Goal: Information Seeking & Learning: Learn about a topic

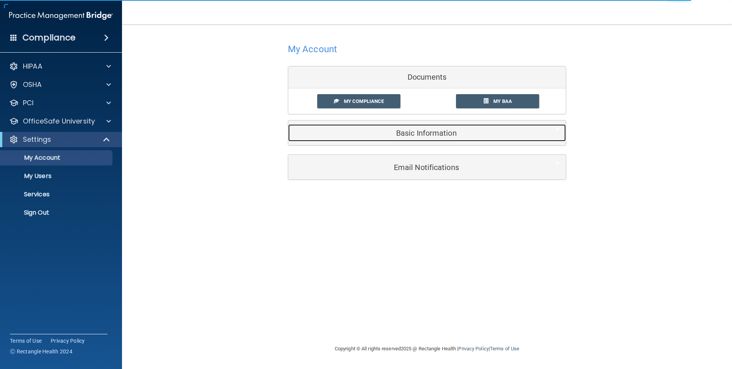
click at [386, 130] on h5 "Basic Information" at bounding box center [415, 133] width 243 height 8
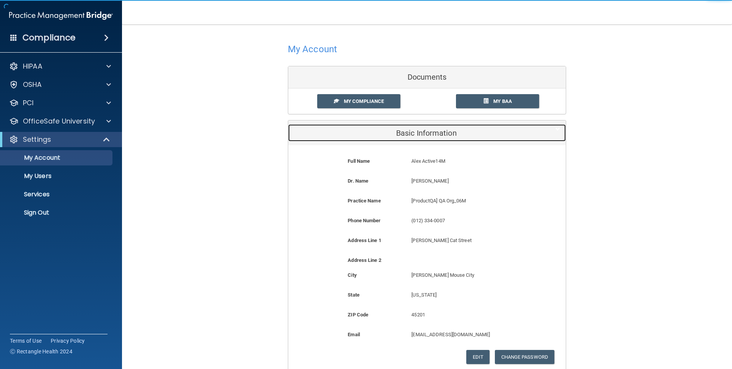
click at [386, 130] on h5 "Basic Information" at bounding box center [415, 133] width 243 height 8
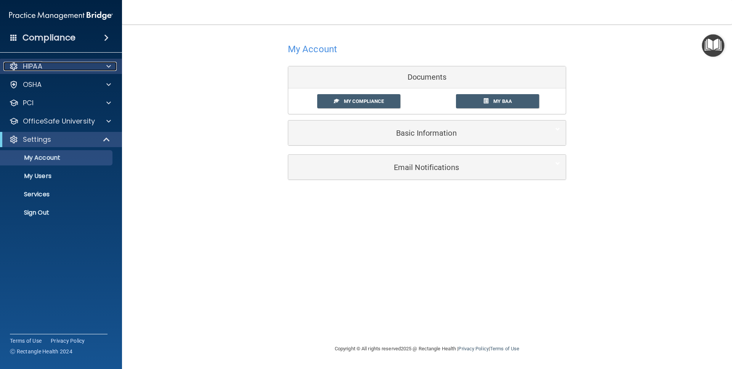
click at [12, 64] on div at bounding box center [13, 66] width 9 height 9
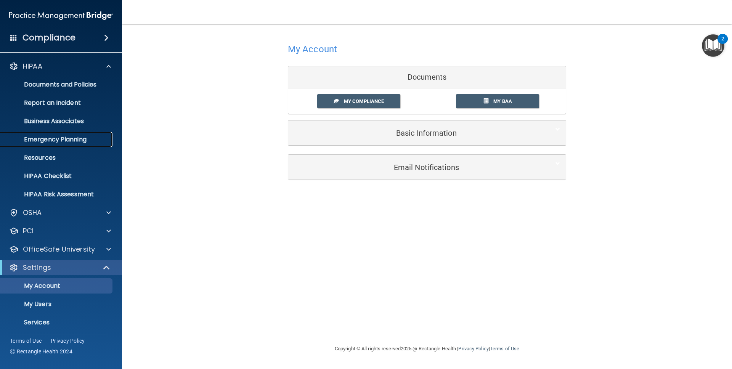
click at [37, 137] on p "Emergency Planning" at bounding box center [57, 140] width 104 height 8
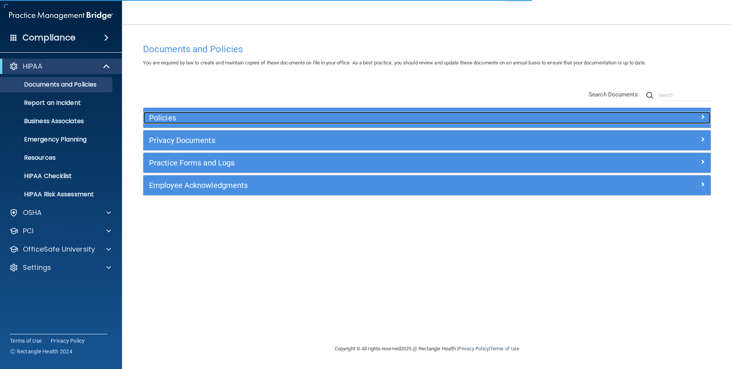
click at [216, 122] on h5 "Policies" at bounding box center [356, 118] width 414 height 8
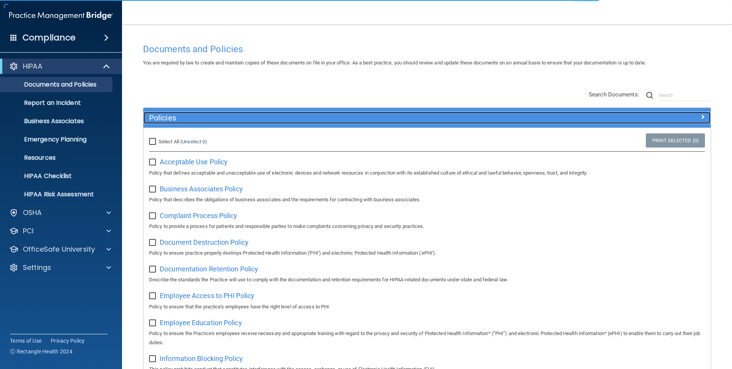
click at [216, 122] on h5 "Policies" at bounding box center [356, 118] width 414 height 8
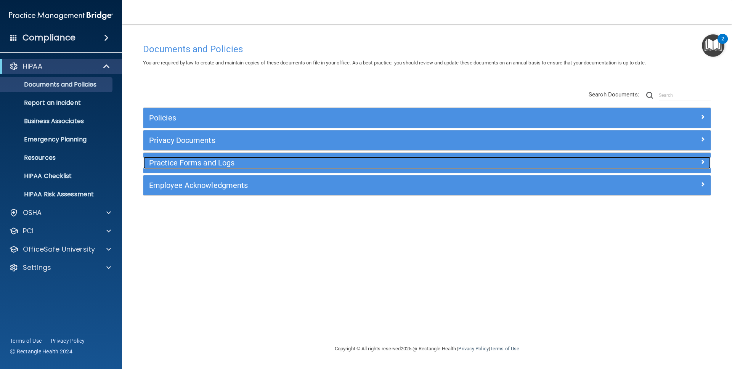
click at [210, 163] on h5 "Practice Forms and Logs" at bounding box center [356, 163] width 414 height 8
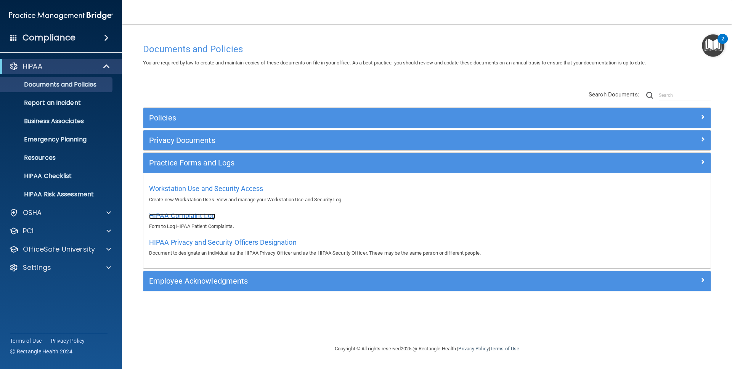
click at [191, 214] on span "HIPAA Complaint Log" at bounding box center [182, 216] width 66 height 8
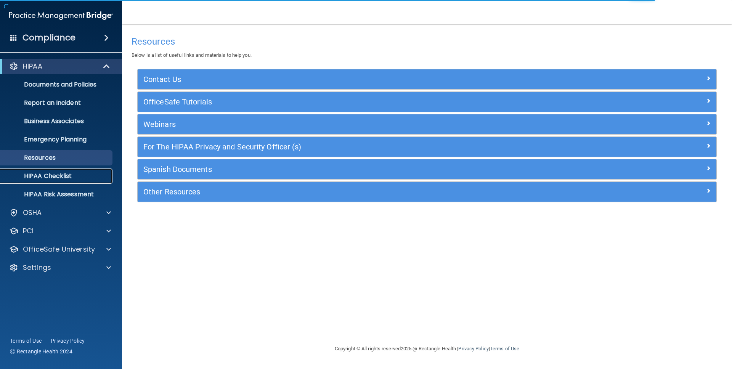
click at [63, 178] on p "HIPAA Checklist" at bounding box center [57, 176] width 104 height 8
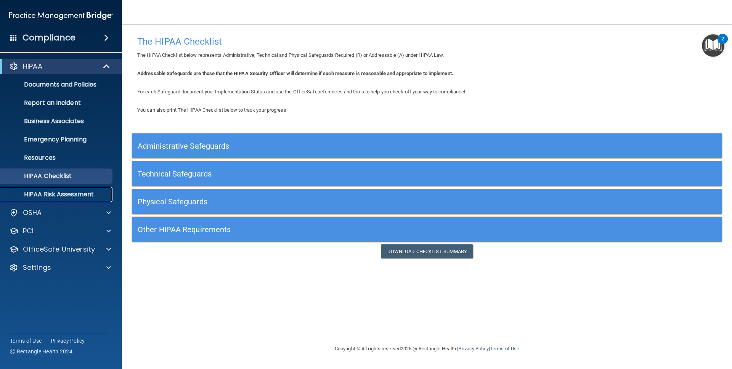
click at [70, 195] on p "HIPAA Risk Assessment" at bounding box center [57, 195] width 104 height 8
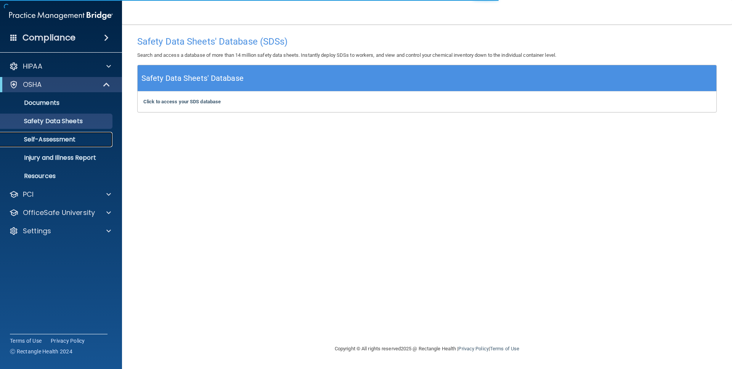
click at [47, 139] on p "Self-Assessment" at bounding box center [57, 140] width 104 height 8
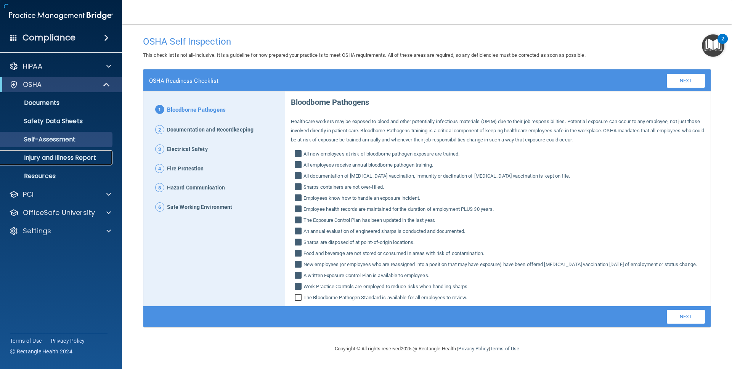
click at [52, 155] on p "Injury and Illness Report" at bounding box center [57, 158] width 104 height 8
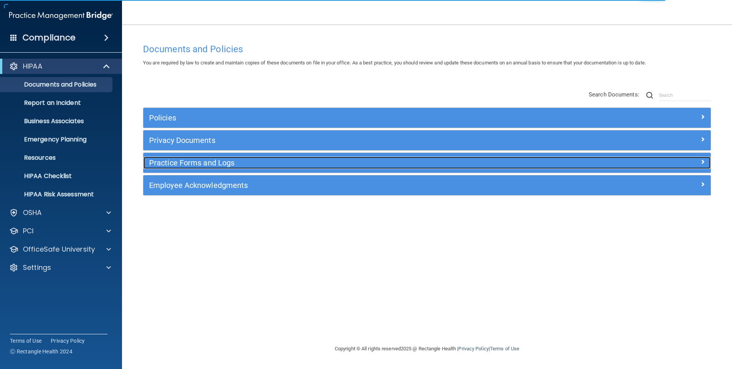
click at [183, 159] on h5 "Practice Forms and Logs" at bounding box center [356, 163] width 414 height 8
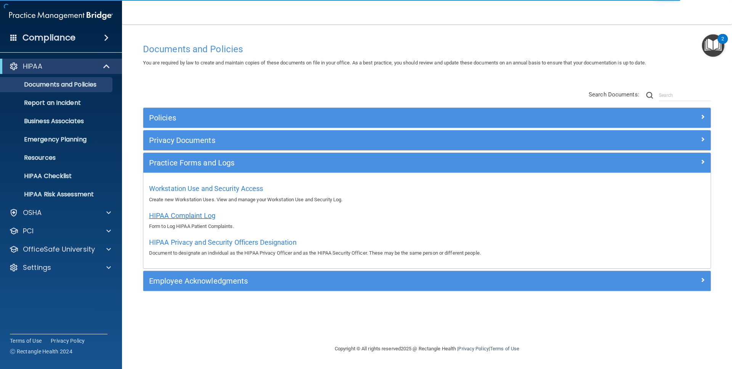
click at [179, 220] on div "HIPAA Complaint Log Form to Log HIPAA Patient Complaints." at bounding box center [427, 220] width 556 height 22
click at [182, 216] on span "HIPAA Complaint Log" at bounding box center [182, 216] width 66 height 8
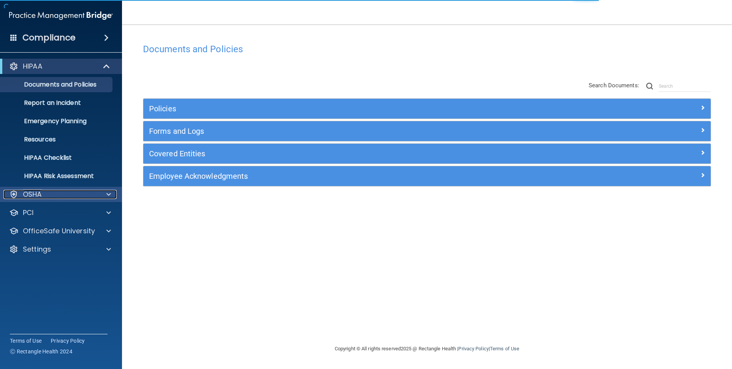
click at [43, 198] on div "OSHA" at bounding box center [50, 194] width 95 height 9
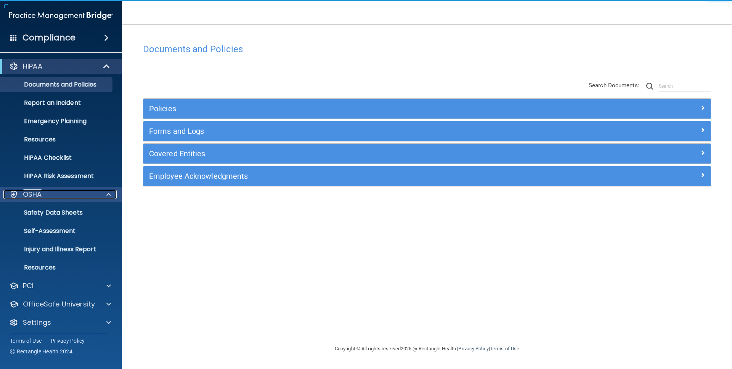
click at [43, 198] on div "OSHA" at bounding box center [50, 194] width 95 height 9
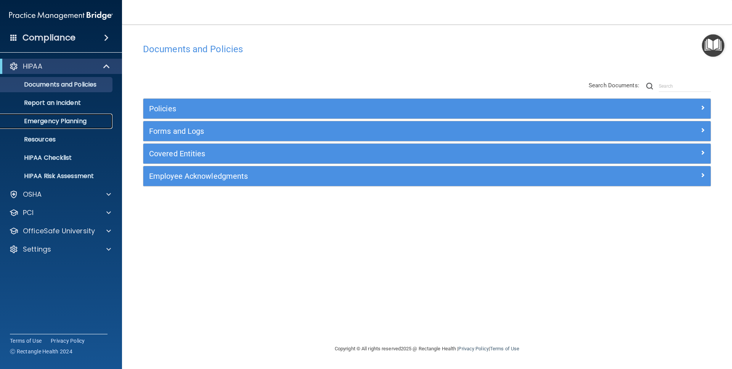
click at [44, 124] on p "Emergency Planning" at bounding box center [57, 121] width 104 height 8
